Goal: Obtain resource: Download file/media

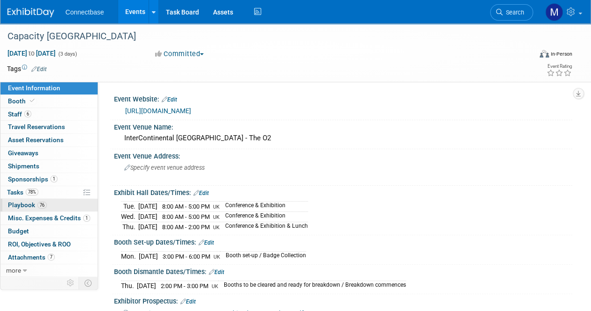
click at [25, 203] on span "Playbook 76" at bounding box center [27, 204] width 39 height 7
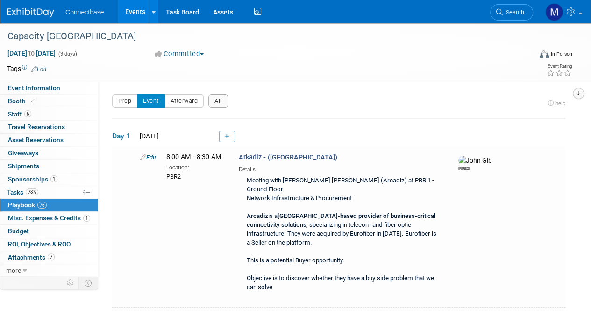
click at [577, 92] on icon "button" at bounding box center [578, 94] width 5 height 6
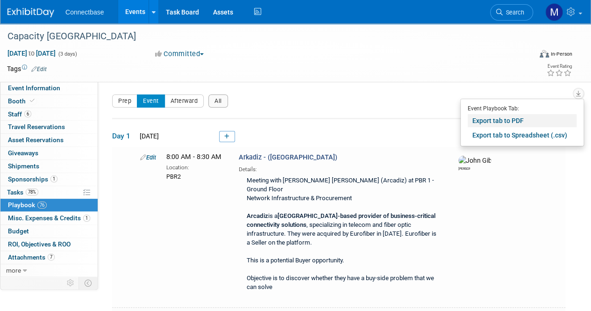
click at [516, 116] on link "Export tab to PDF" at bounding box center [522, 120] width 109 height 13
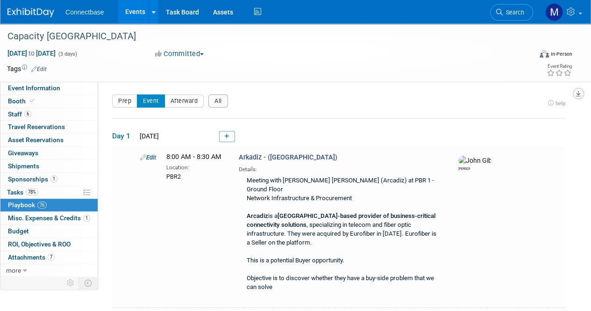
click at [576, 91] on button "button" at bounding box center [578, 93] width 11 height 11
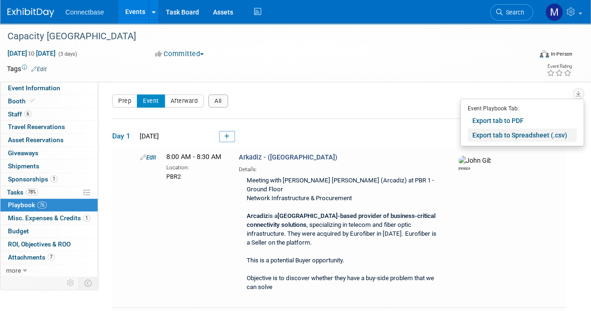
click at [521, 133] on link "Export tab to Spreadsheet (.csv)" at bounding box center [522, 134] width 109 height 13
